Goal: Find specific page/section: Find specific page/section

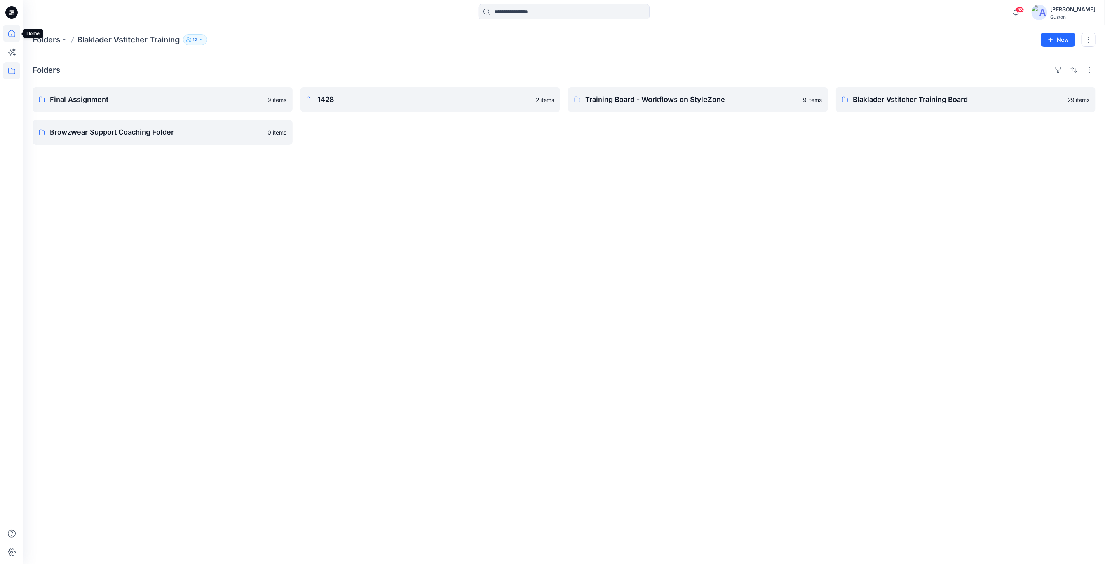
click at [12, 32] on icon at bounding box center [11, 33] width 17 height 17
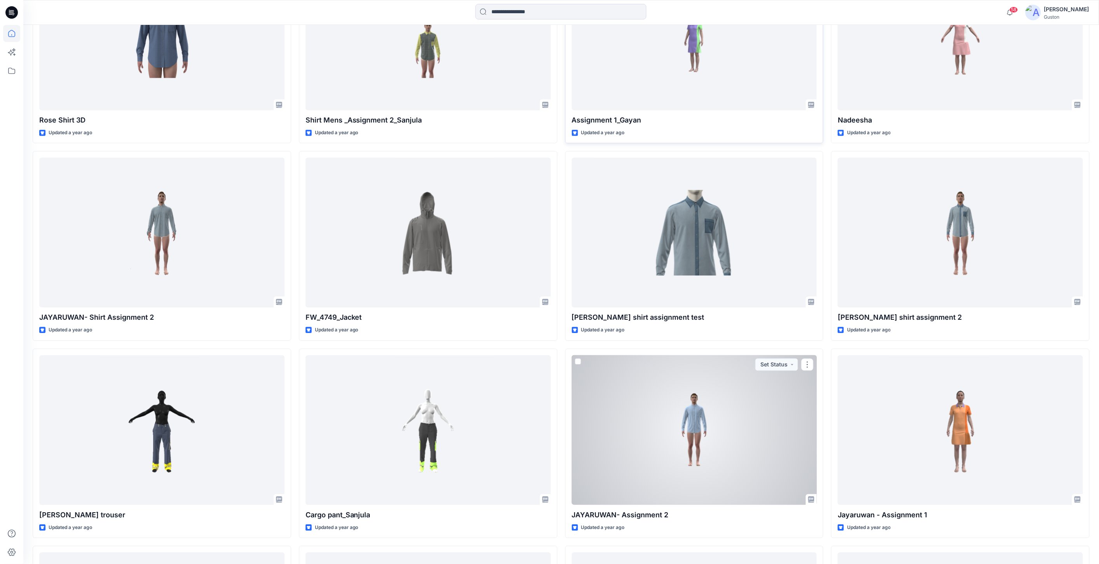
scroll to position [735, 0]
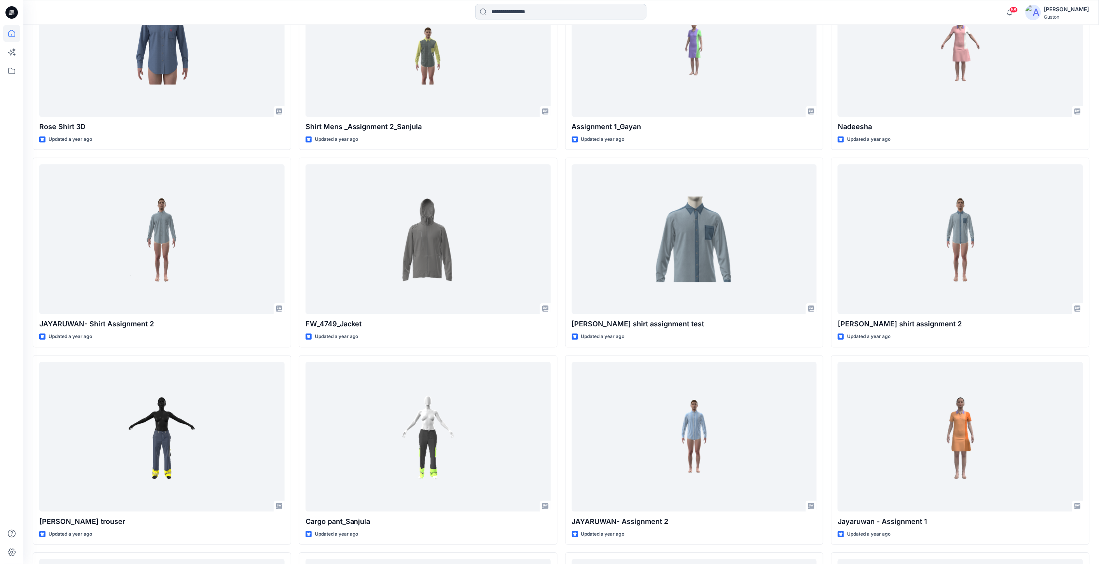
click at [557, 12] on input at bounding box center [560, 12] width 171 height 16
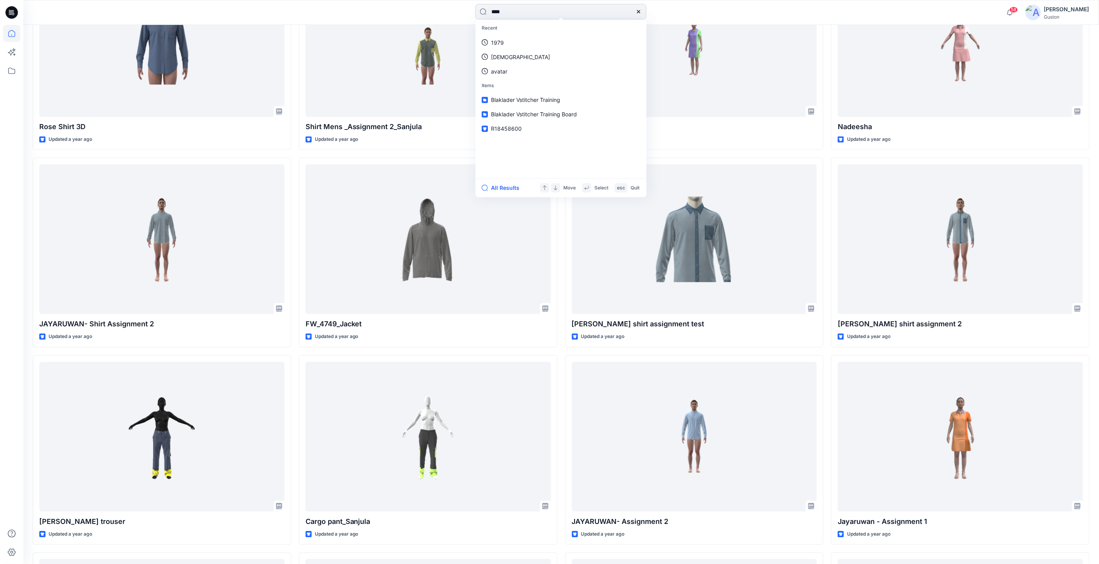
type input "****"
click at [568, 43] on span "_A-02395_Craftsman Trousers Striker" at bounding box center [553, 42] width 95 height 7
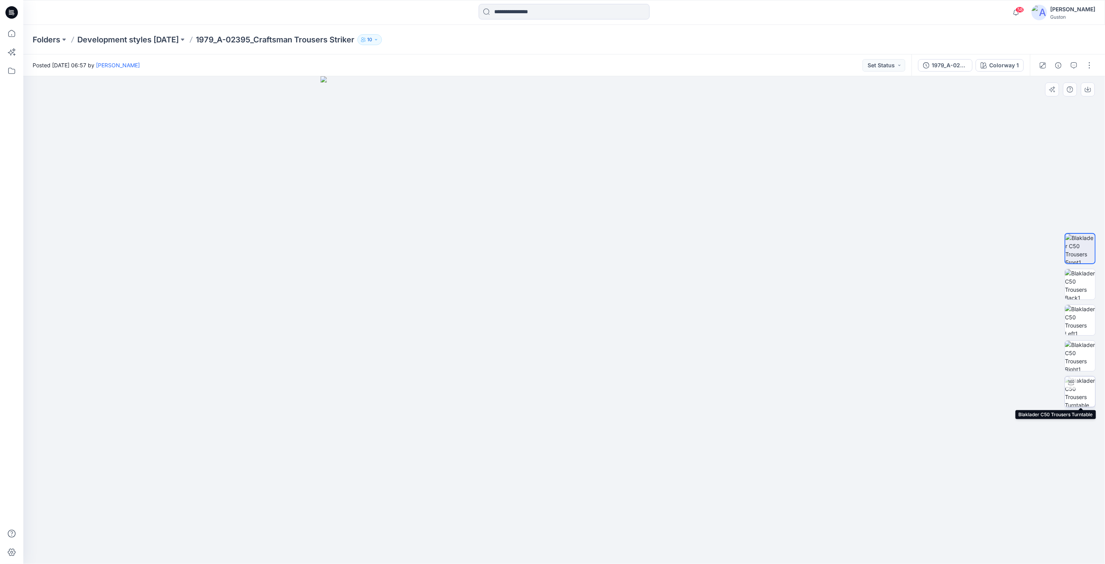
click at [1082, 387] on img at bounding box center [1080, 391] width 30 height 30
drag, startPoint x: 645, startPoint y: 457, endPoint x: 507, endPoint y: 454, distance: 138.4
click at [507, 454] on div at bounding box center [564, 319] width 1082 height 487
drag, startPoint x: 604, startPoint y: 385, endPoint x: 569, endPoint y: 385, distance: 35.4
click at [569, 385] on div at bounding box center [564, 319] width 1082 height 487
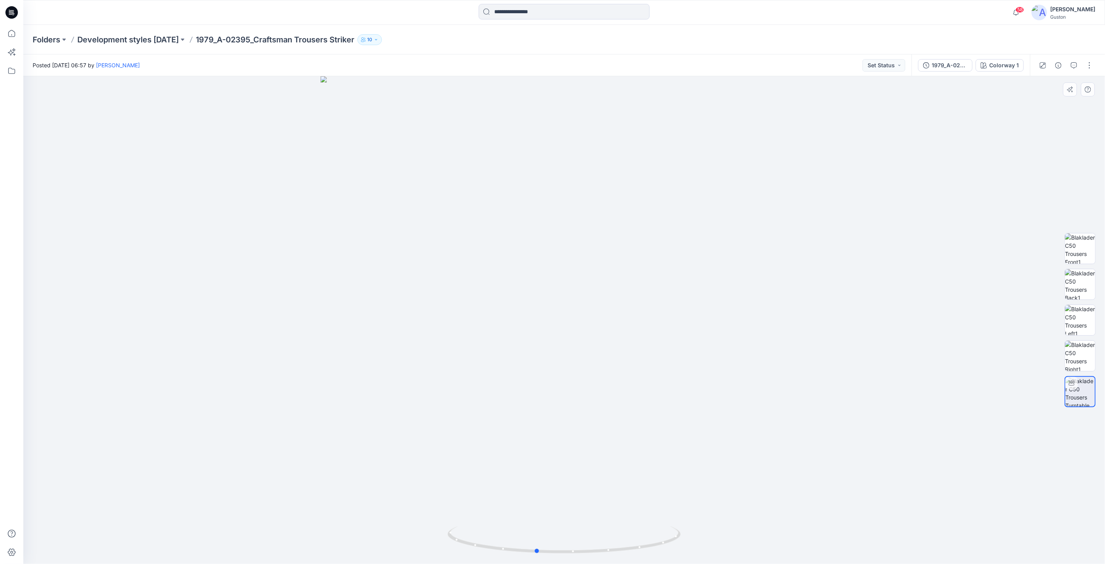
drag, startPoint x: 606, startPoint y: 367, endPoint x: 520, endPoint y: 405, distance: 94.1
click at [520, 405] on div at bounding box center [564, 319] width 1082 height 487
drag, startPoint x: 534, startPoint y: 167, endPoint x: 550, endPoint y: 262, distance: 95.7
click at [550, 262] on div at bounding box center [564, 319] width 1082 height 487
drag, startPoint x: 568, startPoint y: 200, endPoint x: 569, endPoint y: 234, distance: 34.2
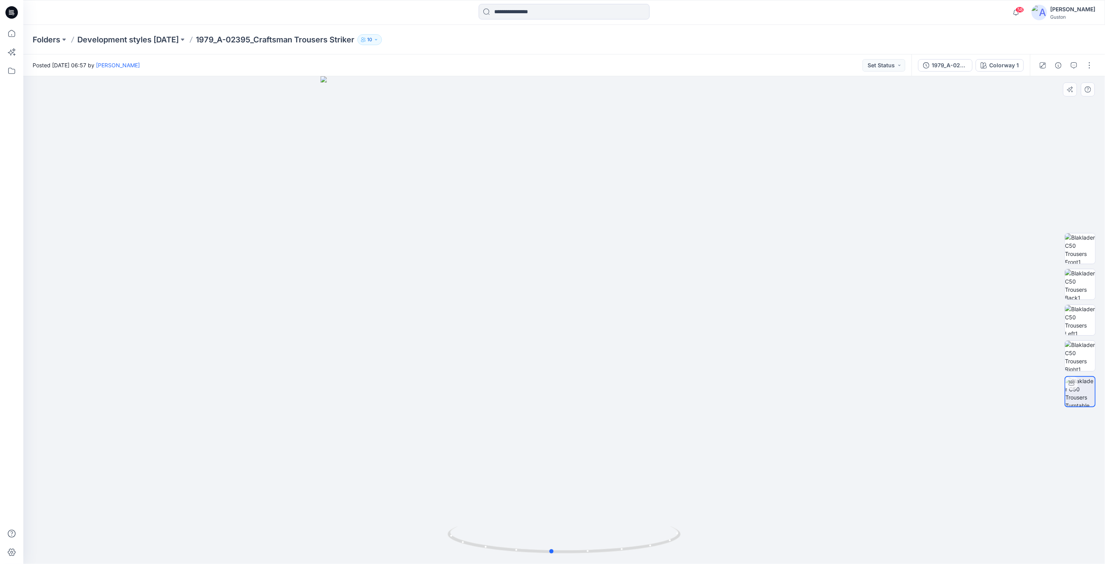
click at [569, 234] on div at bounding box center [564, 319] width 1082 height 487
